Goal: Transaction & Acquisition: Purchase product/service

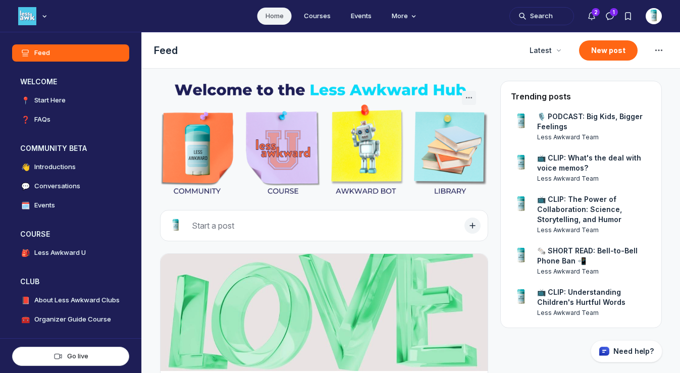
scroll to position [2652, 1933]
click at [22, 13] on img "Main navigation bar" at bounding box center [27, 16] width 18 height 18
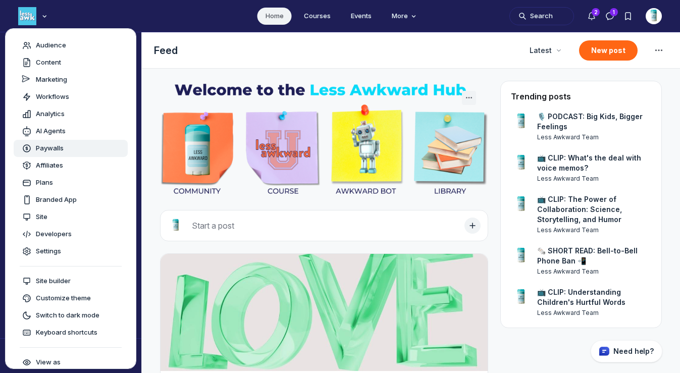
click at [53, 145] on span "Paywalls" at bounding box center [50, 148] width 28 height 10
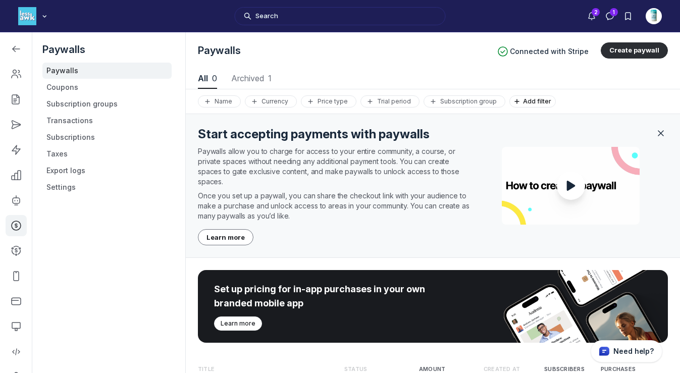
scroll to position [1366, 3377]
click at [69, 92] on link "Coupons" at bounding box center [106, 87] width 129 height 16
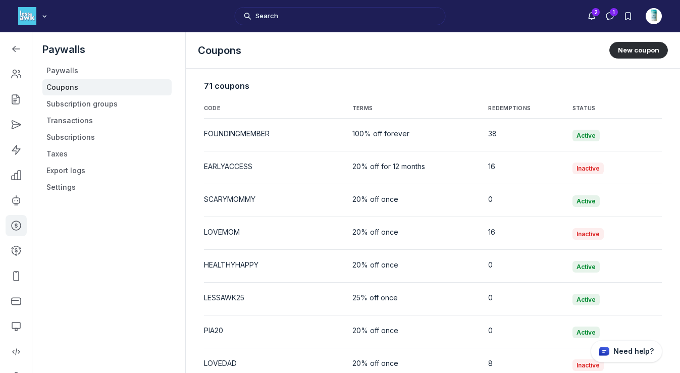
scroll to position [2063, 0]
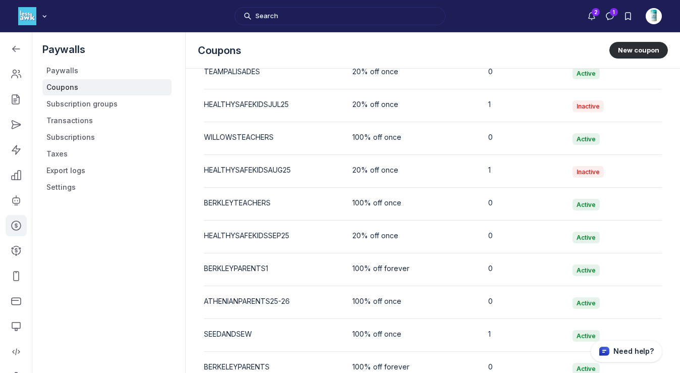
click at [150, 203] on div "Paywalls Paywalls Coupons Subscription groups Transactions Subscriptions Taxes …" at bounding box center [106, 218] width 149 height 373
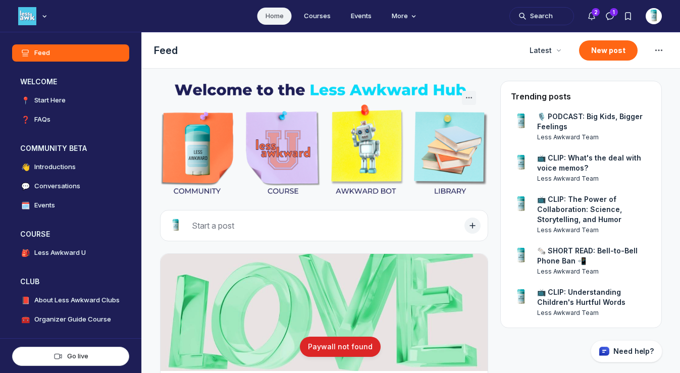
scroll to position [2652, 1933]
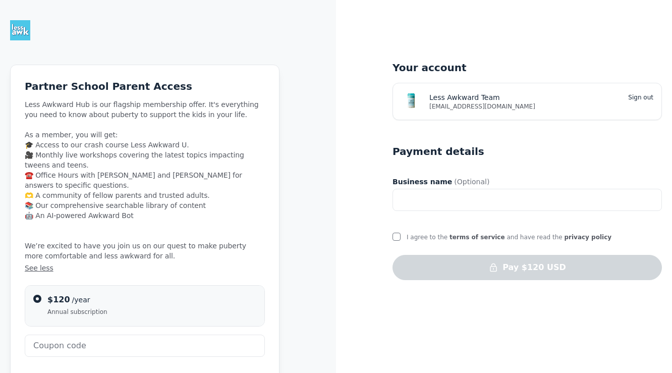
type input "BERKELEYPARENTS"
